Goal: Book appointment/travel/reservation

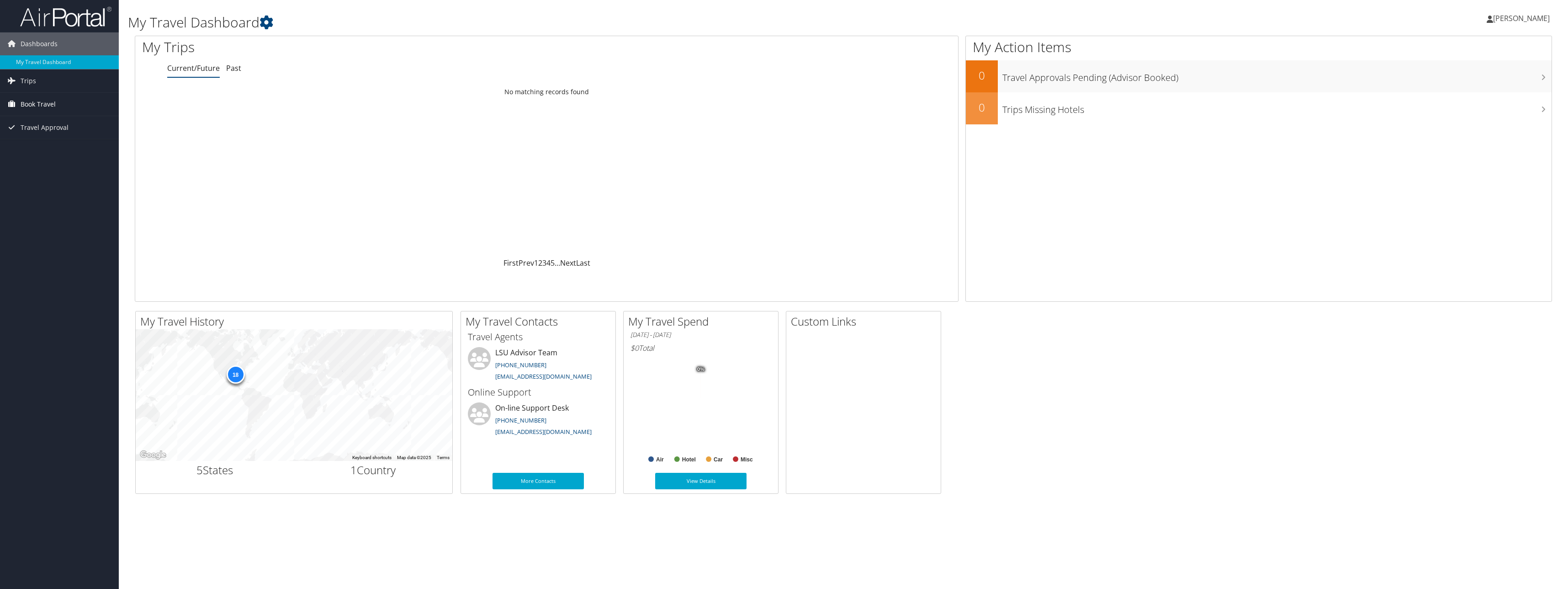
click at [26, 102] on span "Book Travel" at bounding box center [38, 104] width 35 height 23
click at [56, 136] on link "Book/Manage Online Trips" at bounding box center [59, 136] width 119 height 14
